Goal: Communication & Community: Answer question/provide support

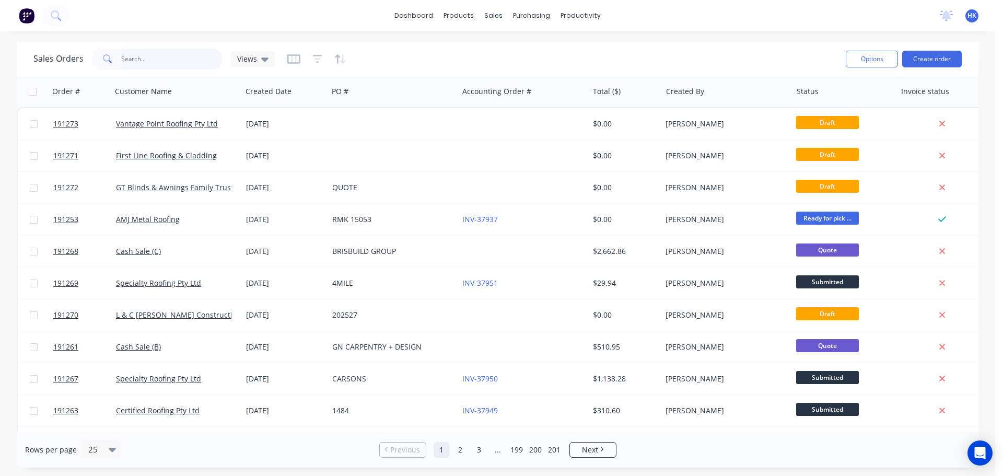
click at [144, 59] on input "text" at bounding box center [172, 59] width 102 height 21
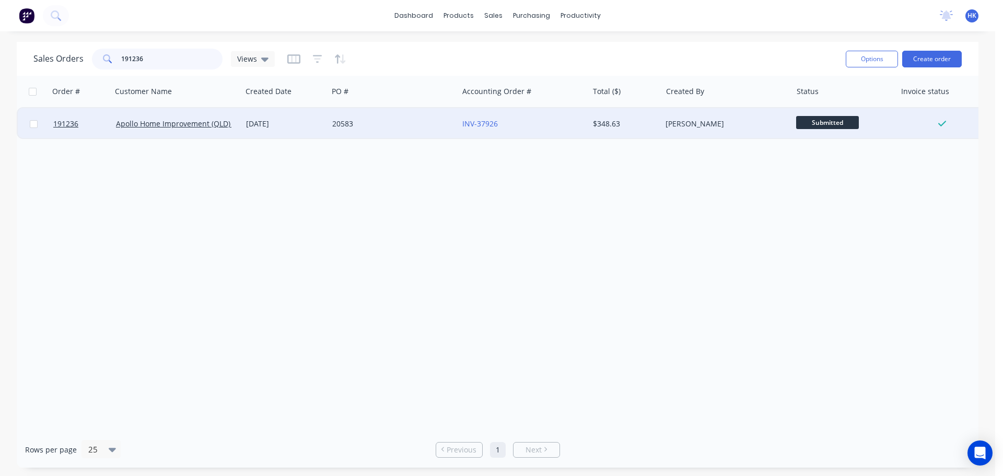
type input "191236"
click at [422, 125] on div "20583" at bounding box center [390, 124] width 116 height 10
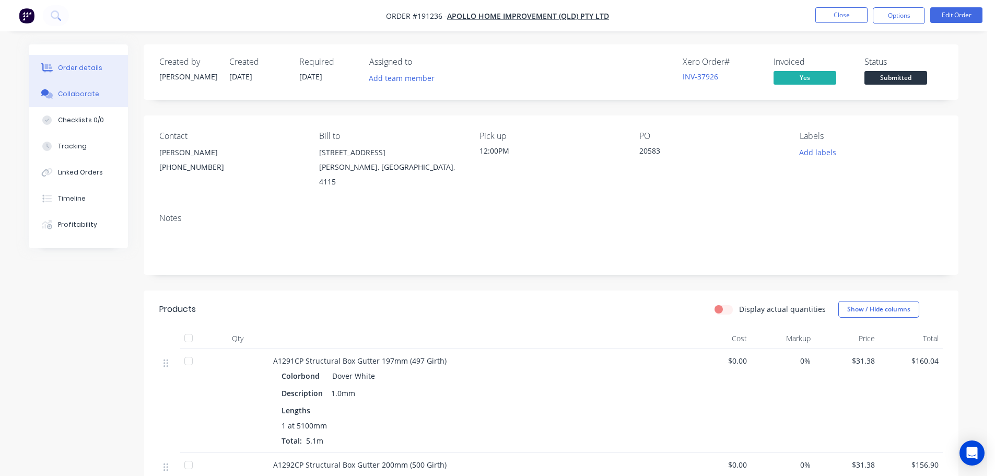
click at [90, 102] on button "Collaborate" at bounding box center [78, 94] width 99 height 26
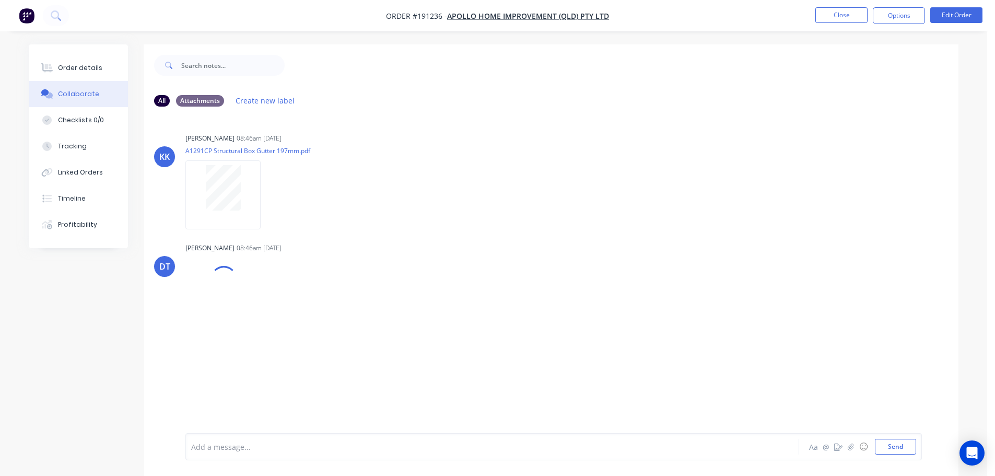
click at [263, 440] on div "Add a message..." at bounding box center [463, 447] width 544 height 16
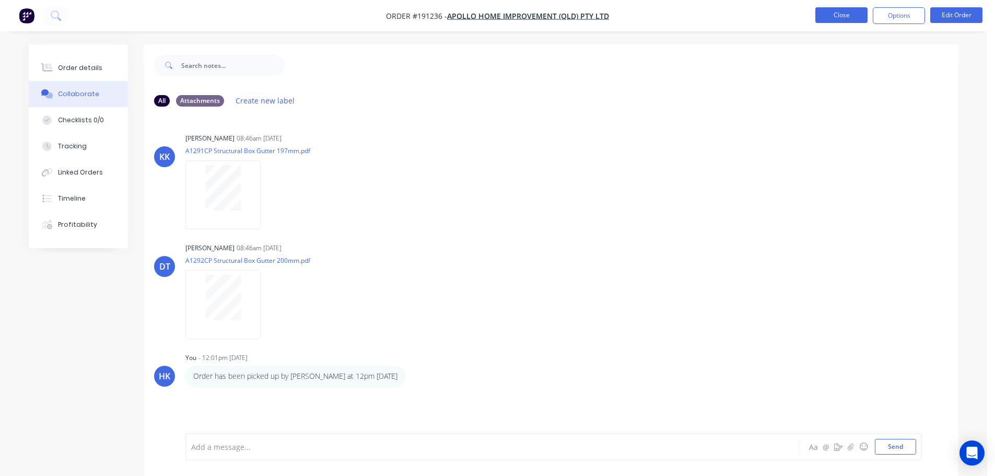
click at [827, 11] on button "Close" at bounding box center [841, 15] width 52 height 16
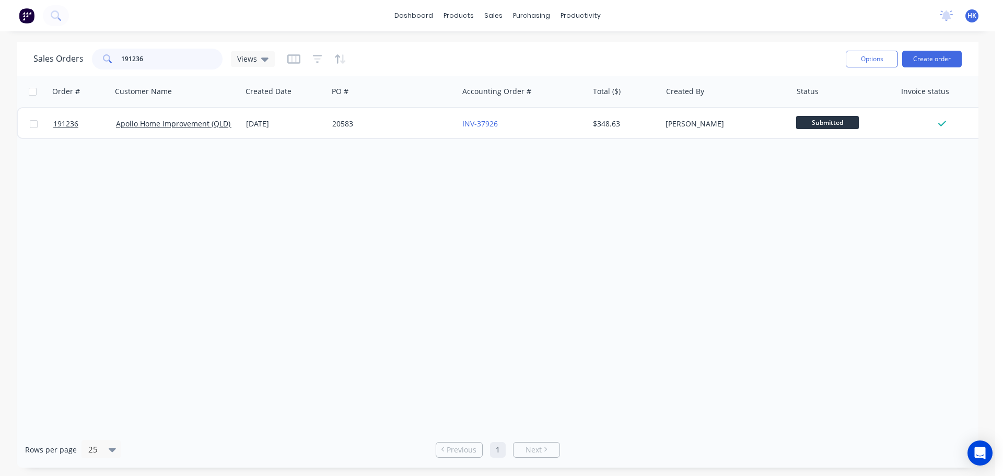
drag, startPoint x: 144, startPoint y: 62, endPoint x: 97, endPoint y: 64, distance: 47.0
click at [97, 64] on div "191236" at bounding box center [157, 59] width 131 height 21
